Goal: Find specific page/section: Find specific page/section

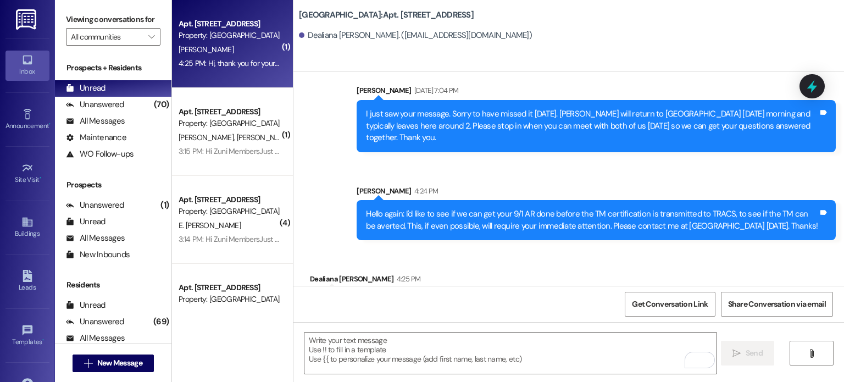
scroll to position [12882, 0]
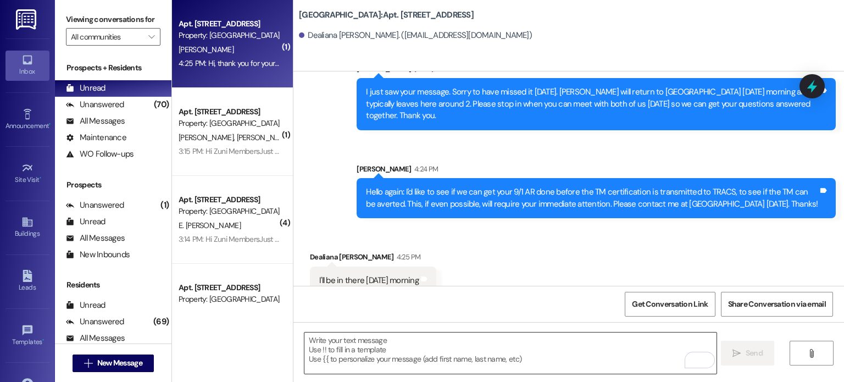
click at [343, 340] on textarea "To enrich screen reader interactions, please activate Accessibility in Grammarl…" at bounding box center [510, 352] width 412 height 41
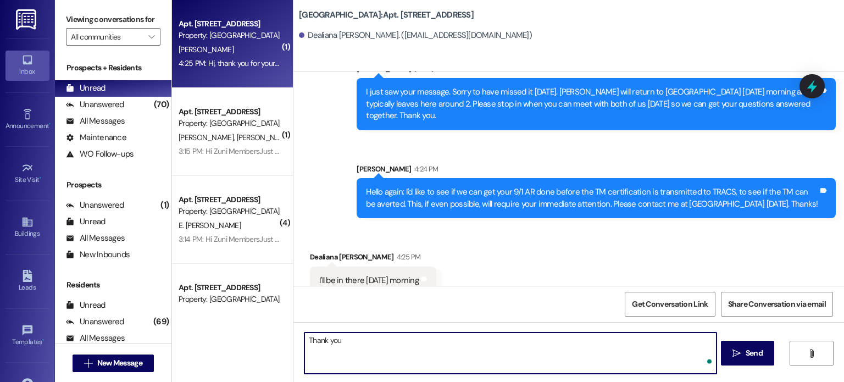
type textarea "Thank you."
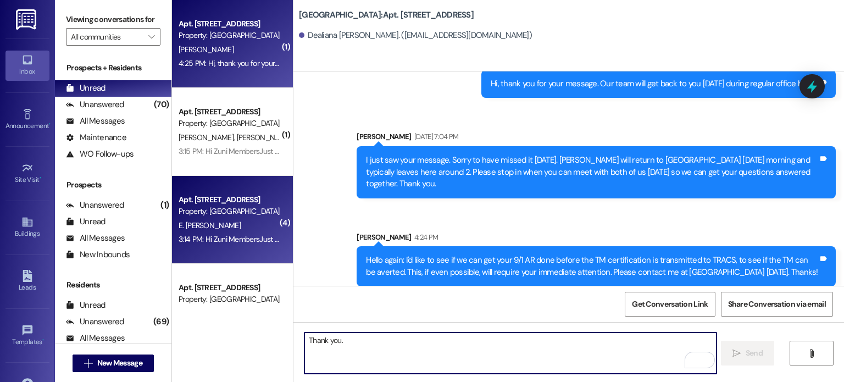
scroll to position [12805, 0]
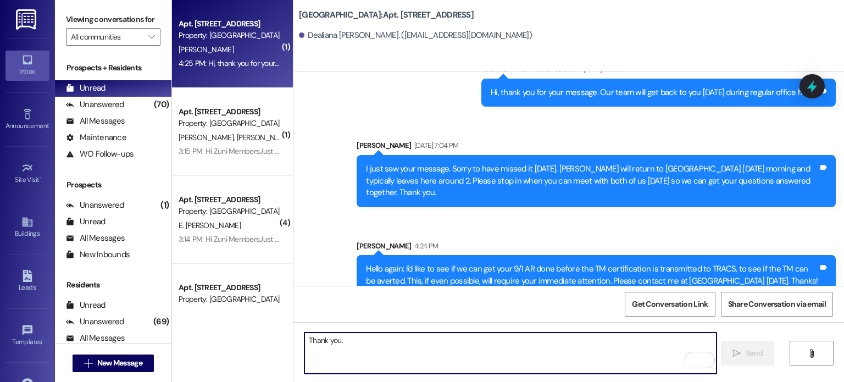
click at [27, 17] on img at bounding box center [27, 19] width 23 height 20
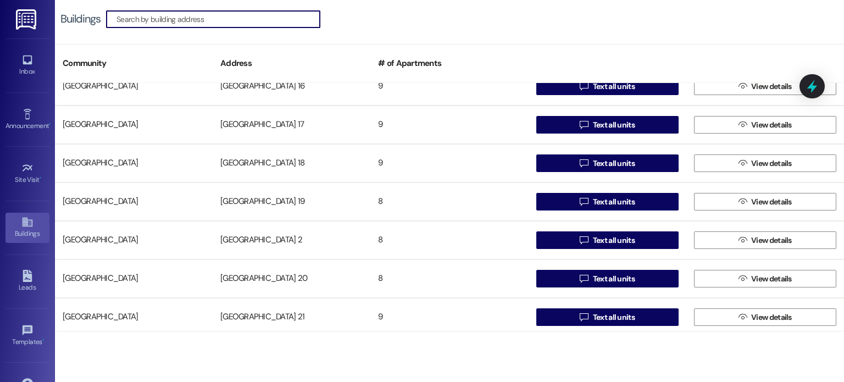
scroll to position [385, 0]
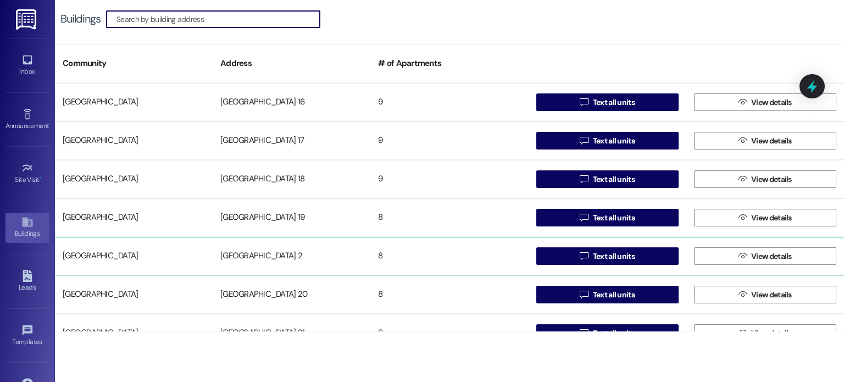
click at [264, 252] on div "[GEOGRAPHIC_DATA] 2" at bounding box center [292, 256] width 158 height 22
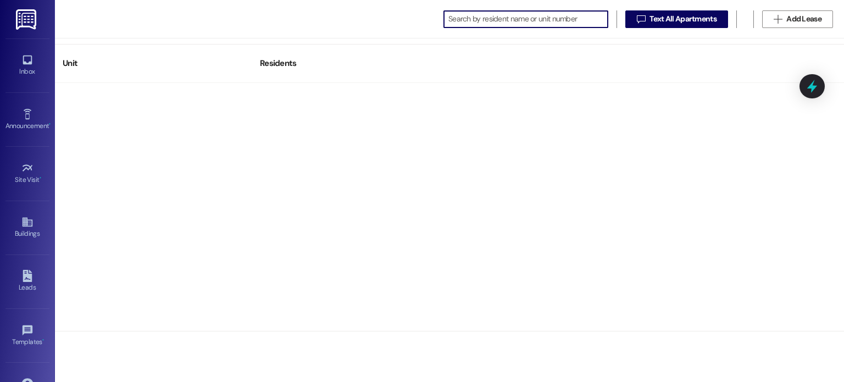
click at [477, 18] on input at bounding box center [527, 19] width 159 height 15
type input "0211"
